Goal: Navigation & Orientation: Find specific page/section

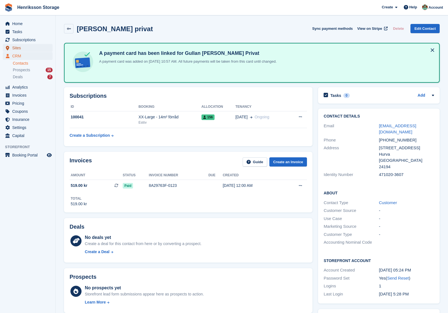
click at [22, 46] on span "Sites" at bounding box center [28, 48] width 33 height 8
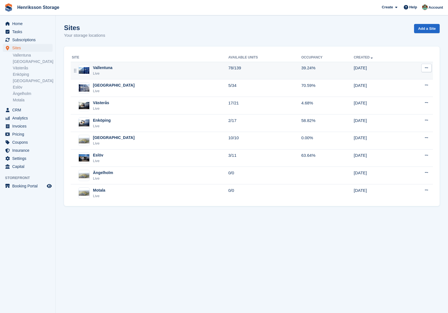
click at [156, 71] on div "Vallentuna Live" at bounding box center [150, 70] width 157 height 11
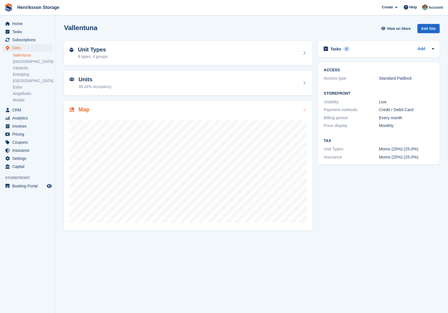
click at [225, 105] on div "Map" at bounding box center [188, 166] width 248 height 130
